Goal: Find specific page/section: Find specific page/section

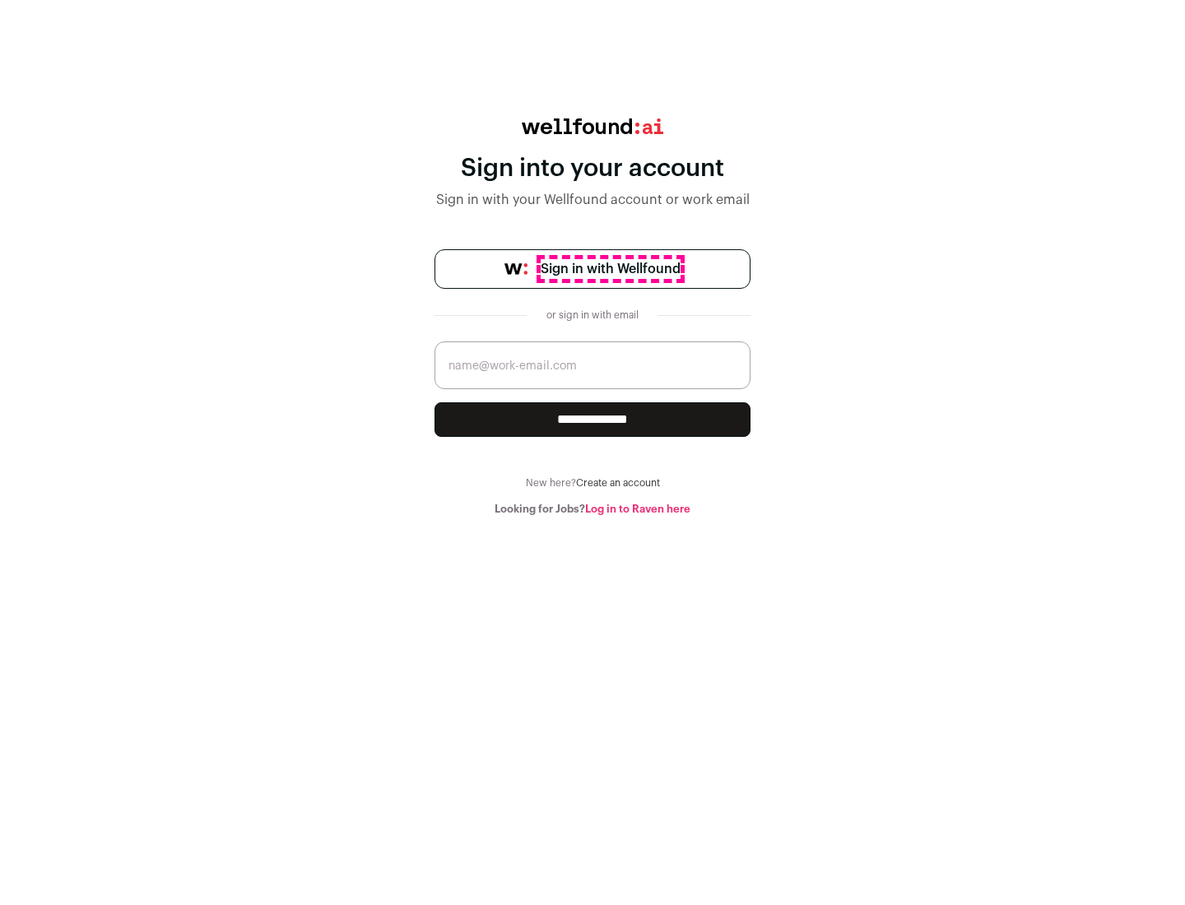
click at [610, 269] on span "Sign in with Wellfound" at bounding box center [610, 269] width 140 height 20
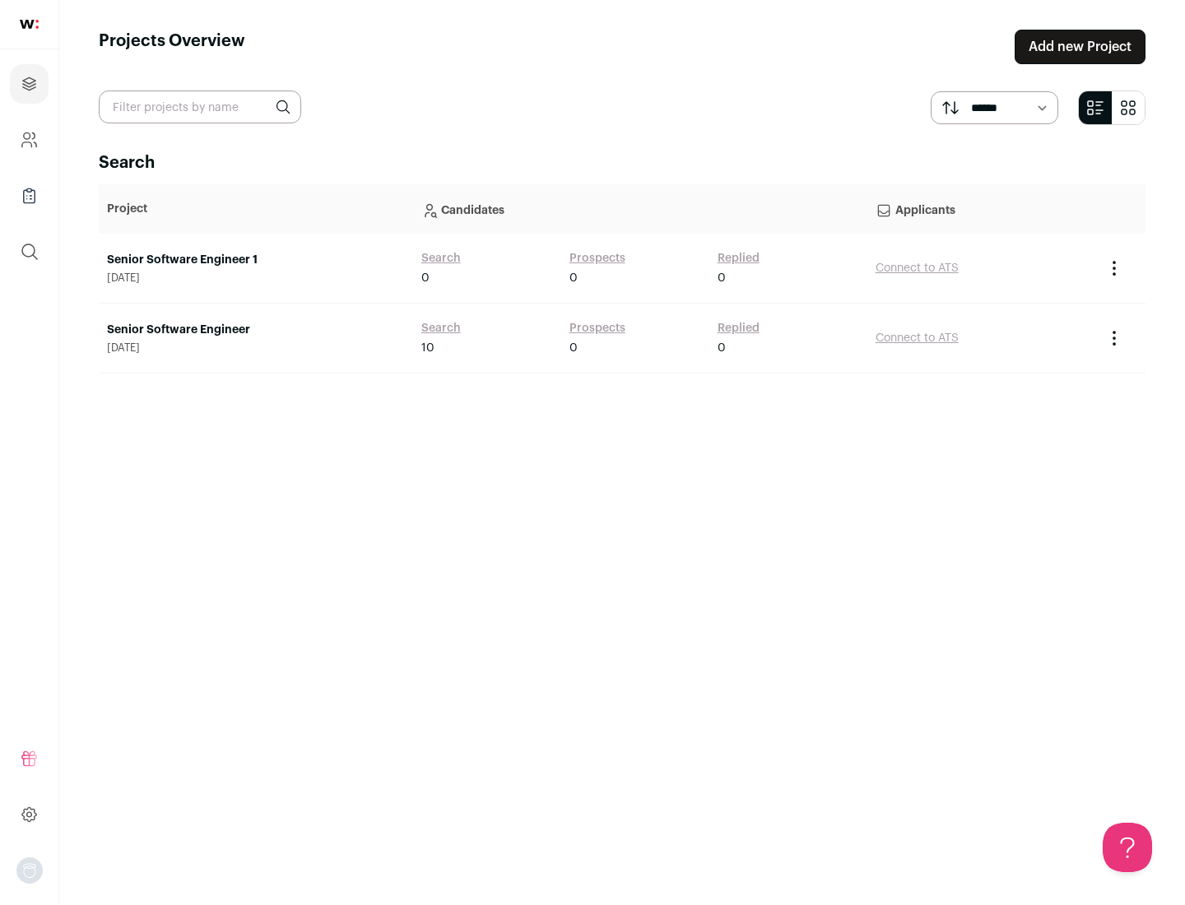
click at [255, 330] on link "Senior Software Engineer" at bounding box center [256, 330] width 298 height 16
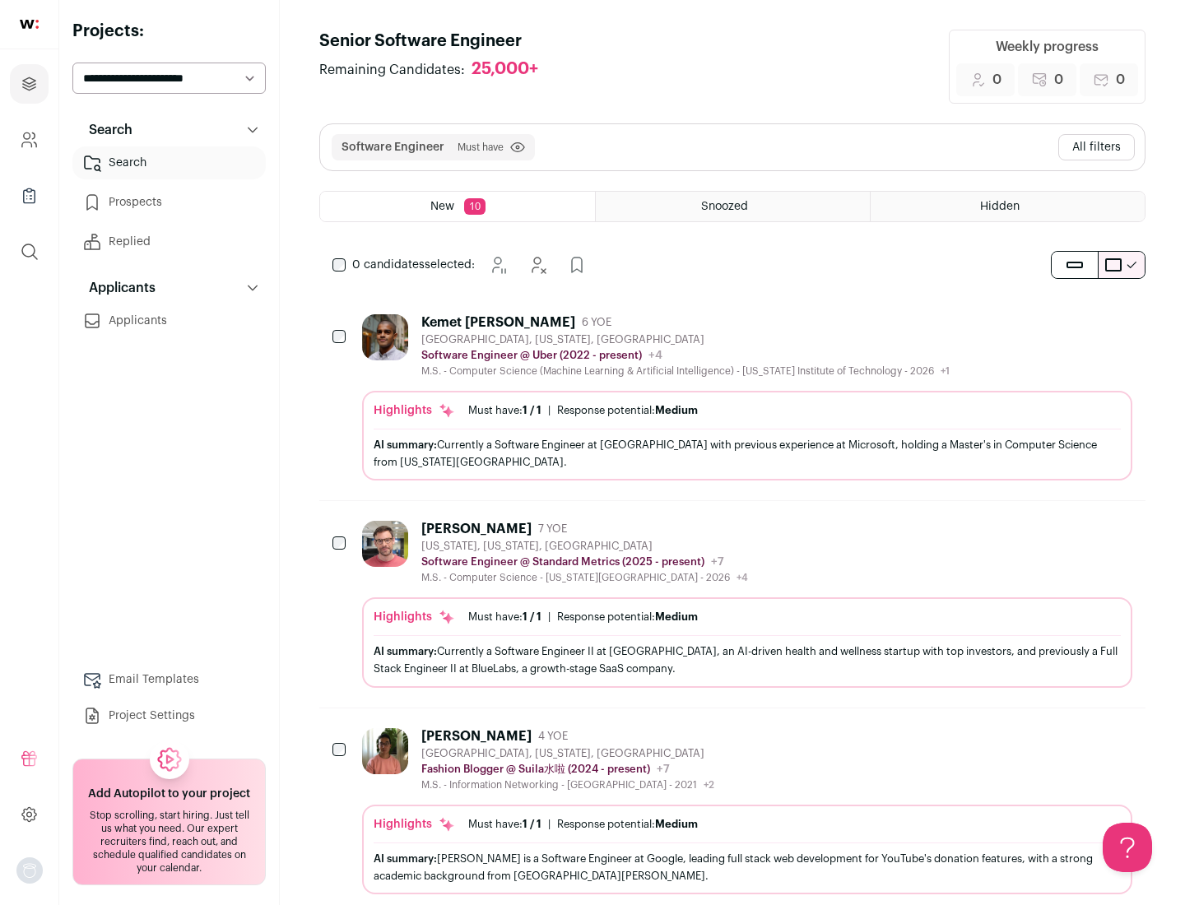
click at [732, 397] on div "Highlights Must have: 1 / 1 How many must haves have been fulfilled? | Response…" at bounding box center [747, 436] width 770 height 90
